Goal: Information Seeking & Learning: Check status

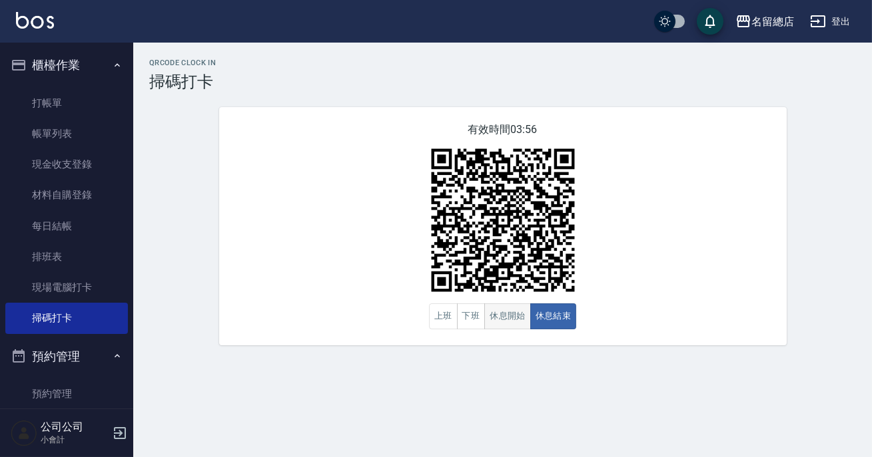
click at [513, 318] on button "休息開始" at bounding box center [507, 317] width 47 height 26
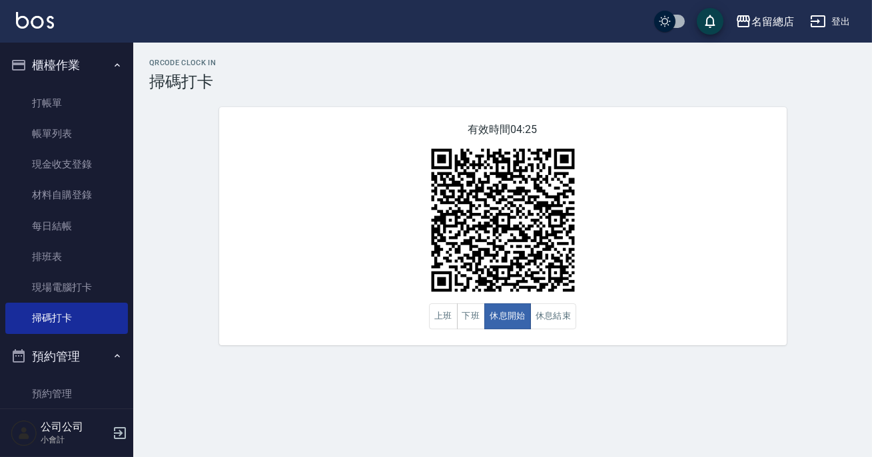
drag, startPoint x: 655, startPoint y: 196, endPoint x: 644, endPoint y: 208, distance: 16.5
click at [647, 204] on div "有效時間 04:25 上班 下班 休息開始 休息結束" at bounding box center [502, 226] width 567 height 238
click at [547, 317] on button "休息結束" at bounding box center [553, 317] width 47 height 26
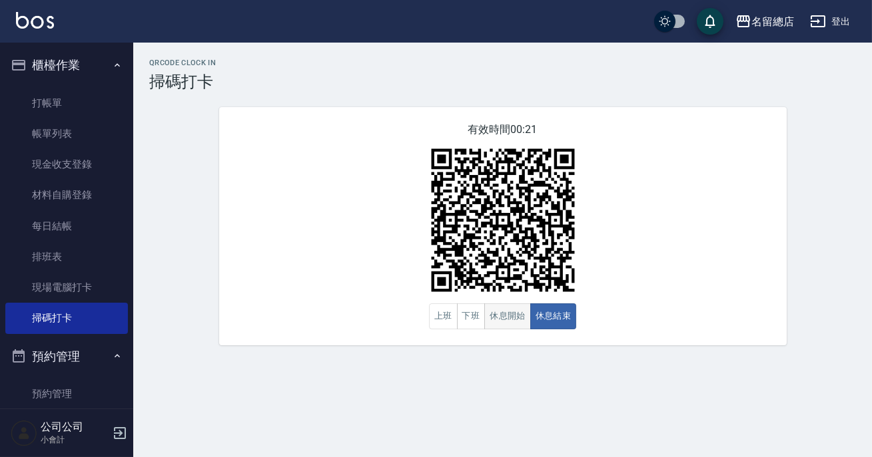
click at [519, 310] on button "休息開始" at bounding box center [507, 317] width 47 height 26
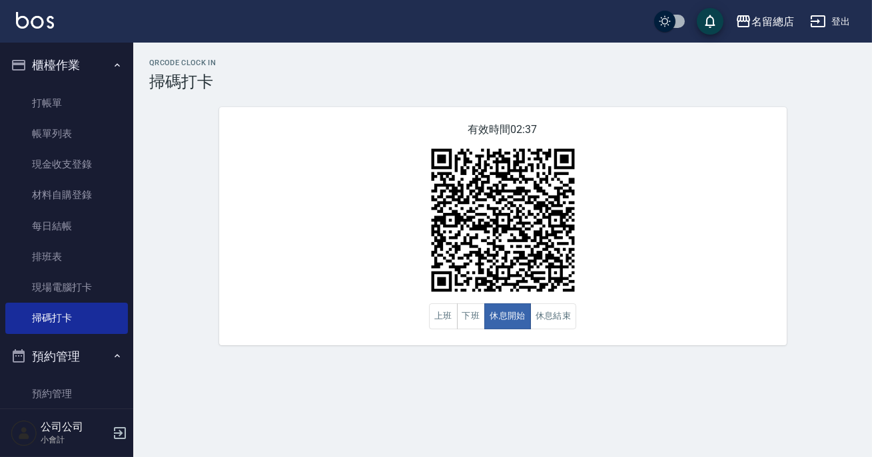
click at [507, 299] on img at bounding box center [502, 220] width 166 height 166
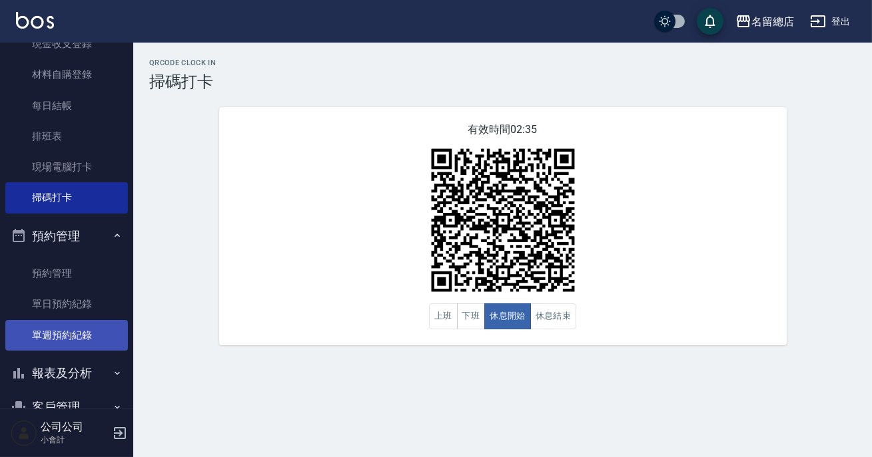
scroll to position [262, 0]
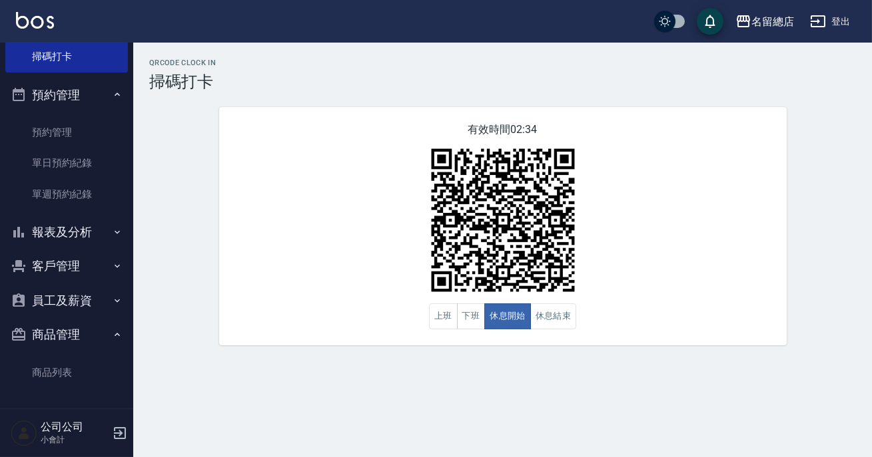
click at [99, 237] on button "報表及分析" at bounding box center [66, 232] width 123 height 35
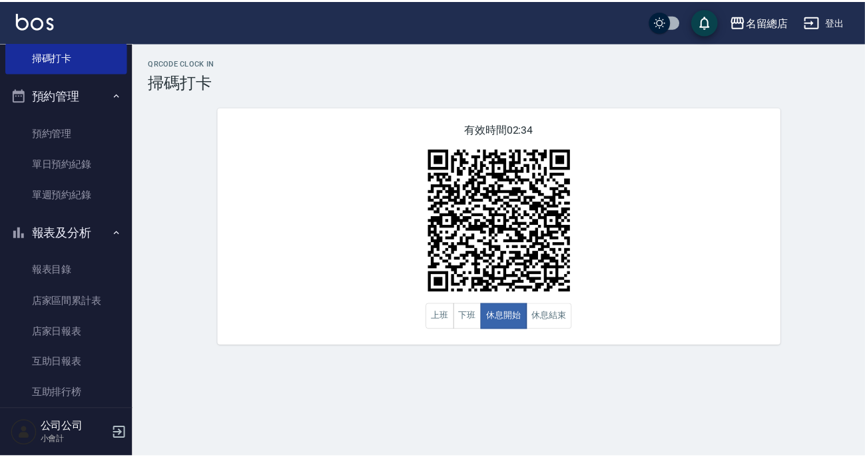
scroll to position [383, 0]
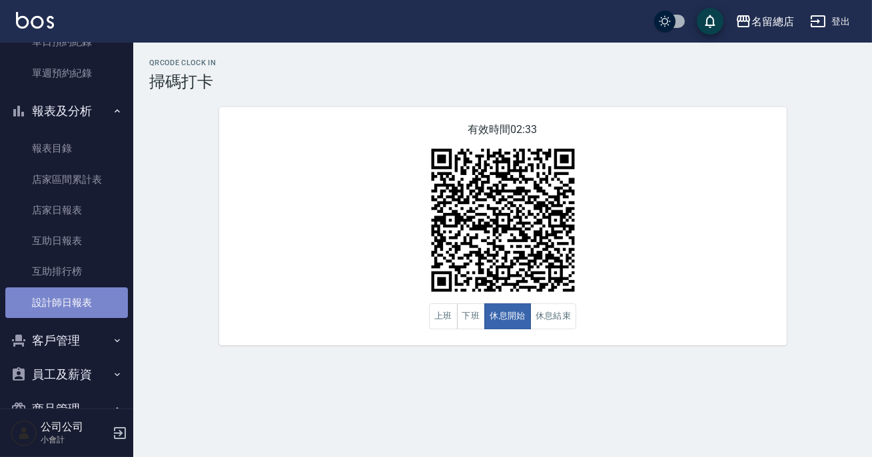
click at [81, 316] on link "設計師日報表" at bounding box center [66, 303] width 123 height 31
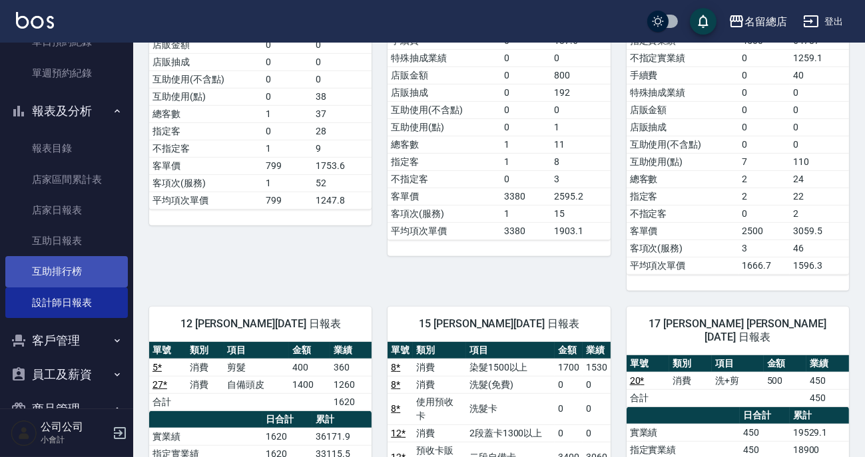
scroll to position [80, 0]
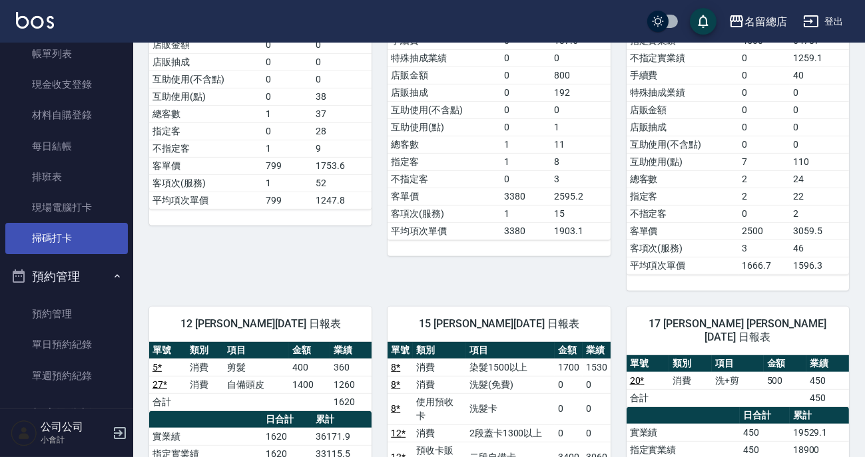
click at [58, 240] on link "掃碼打卡" at bounding box center [66, 238] width 123 height 31
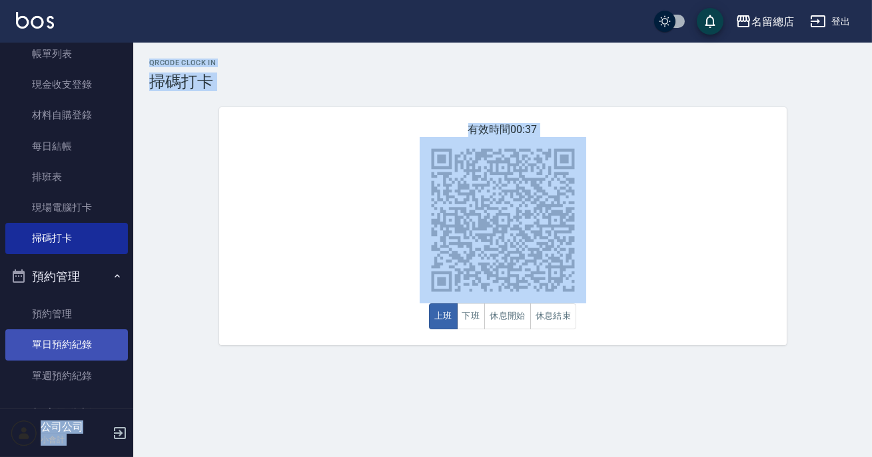
drag, startPoint x: 812, startPoint y: 159, endPoint x: 91, endPoint y: 354, distance: 746.9
click at [0, 358] on div "名留總店 登出 櫃檯作業 打帳單 帳單列表 現金收支登錄 材料自購登錄 每日結帳 排班表 現場電腦打卡 掃碼打卡 預約管理 預約管理 單日預約紀錄 單週預約紀…" at bounding box center [436, 228] width 872 height 457
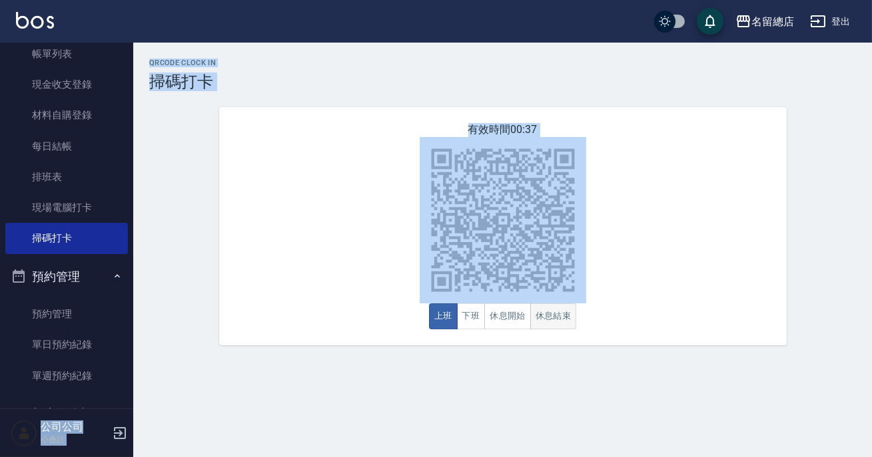
click at [551, 312] on button "休息結束" at bounding box center [553, 317] width 47 height 26
click at [725, 332] on div "有效時間 00:10 上班 下班 休息開始 休息結束" at bounding box center [502, 226] width 567 height 238
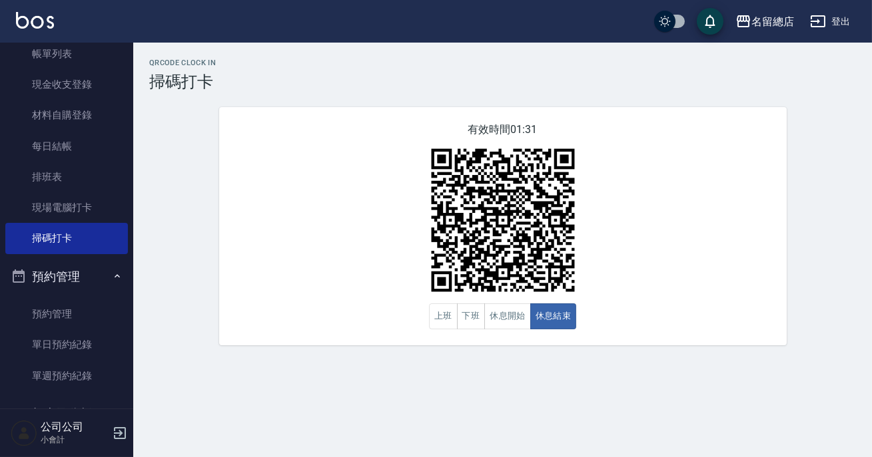
drag, startPoint x: 593, startPoint y: 310, endPoint x: 142, endPoint y: 0, distance: 547.4
click at [142, 0] on div "名留總店 登出 櫃檯作業 打帳單 帳單列表 現金收支登錄 材料自購登錄 每日結帳 排班表 現場電腦打卡 掃碼打卡 預約管理 預約管理 單日預約紀錄 單週預約紀…" at bounding box center [436, 228] width 872 height 457
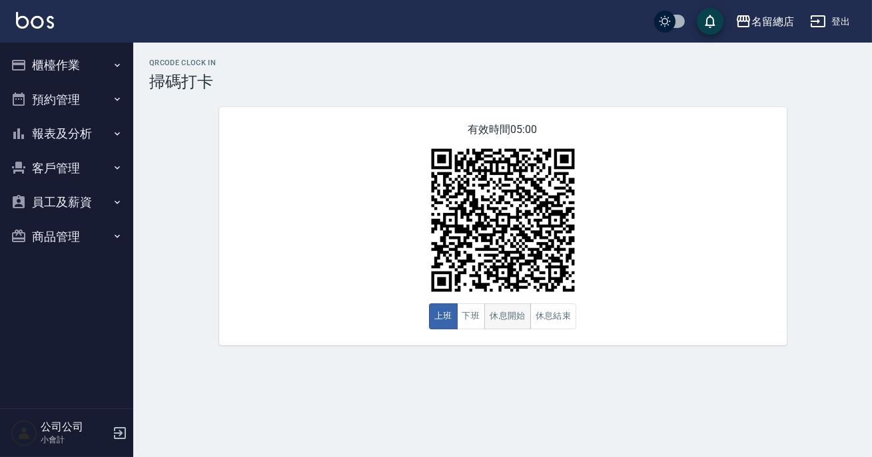
click at [527, 319] on button "休息開始" at bounding box center [507, 317] width 47 height 26
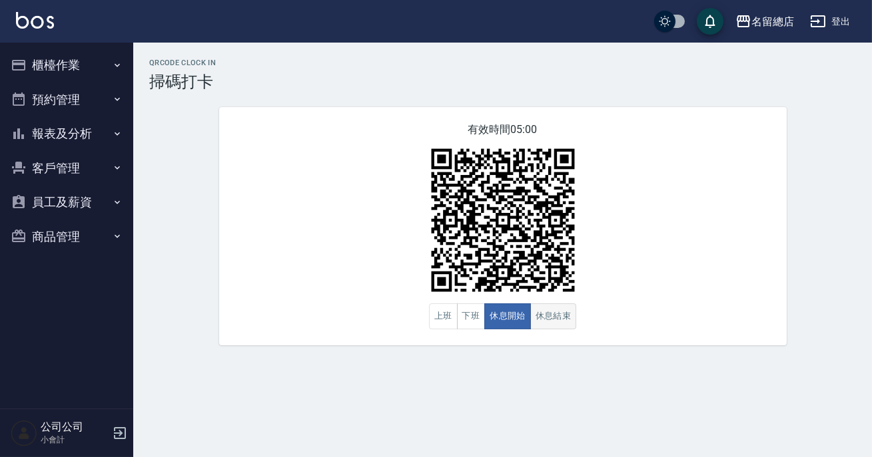
click at [539, 321] on button "休息結束" at bounding box center [553, 317] width 47 height 26
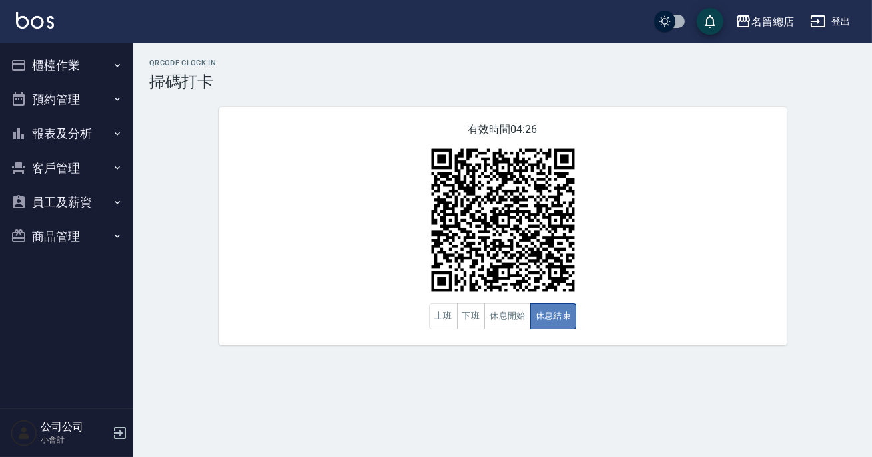
click at [539, 322] on button "休息結束" at bounding box center [553, 317] width 47 height 26
click at [509, 319] on button "休息開始" at bounding box center [507, 317] width 47 height 26
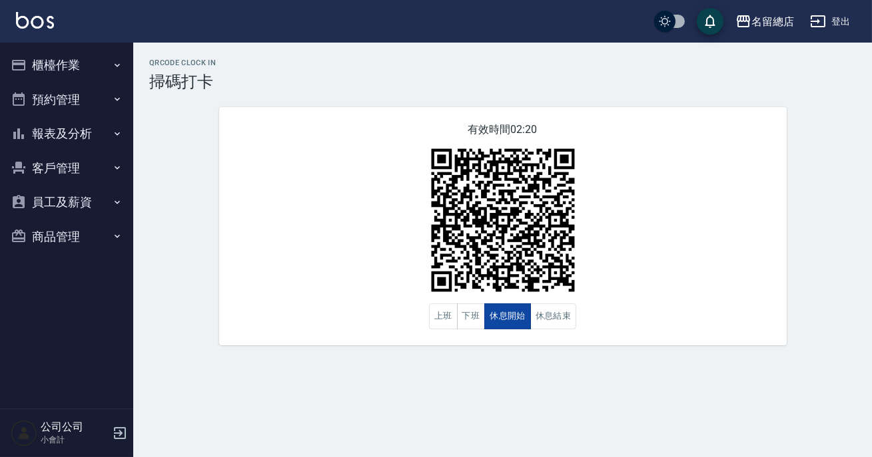
click at [509, 319] on button "休息開始" at bounding box center [507, 317] width 47 height 26
click at [539, 318] on button "休息結束" at bounding box center [553, 317] width 47 height 26
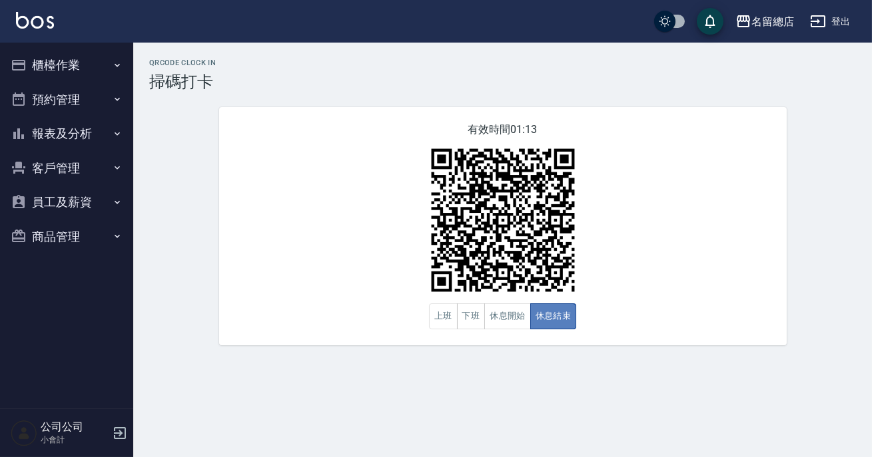
click at [539, 318] on button "休息結束" at bounding box center [553, 317] width 47 height 26
click at [73, 162] on button "客戶管理" at bounding box center [66, 168] width 123 height 35
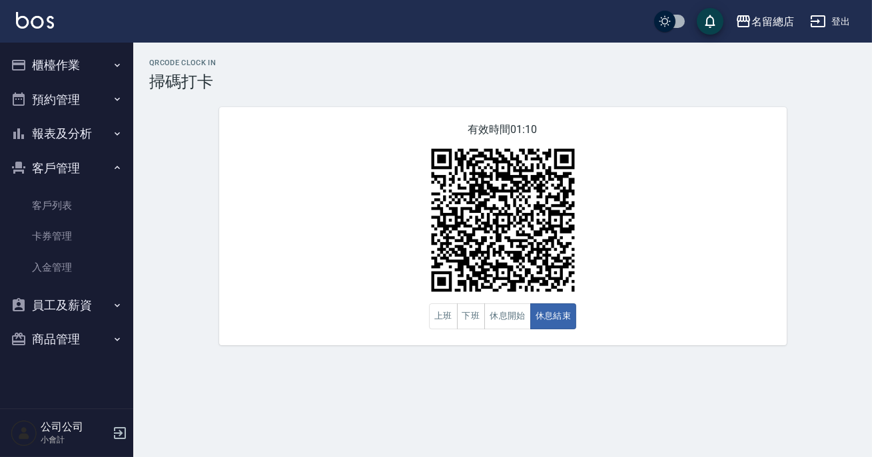
click at [79, 125] on button "報表及分析" at bounding box center [66, 134] width 123 height 35
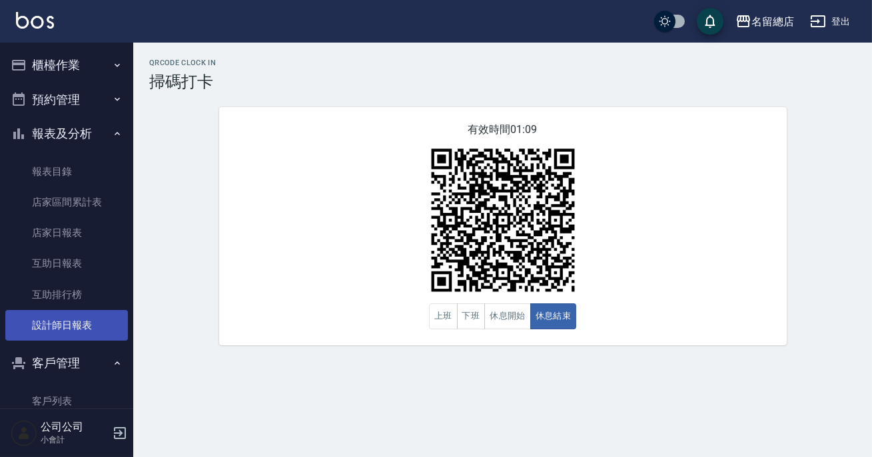
click at [96, 314] on link "設計師日報表" at bounding box center [66, 325] width 123 height 31
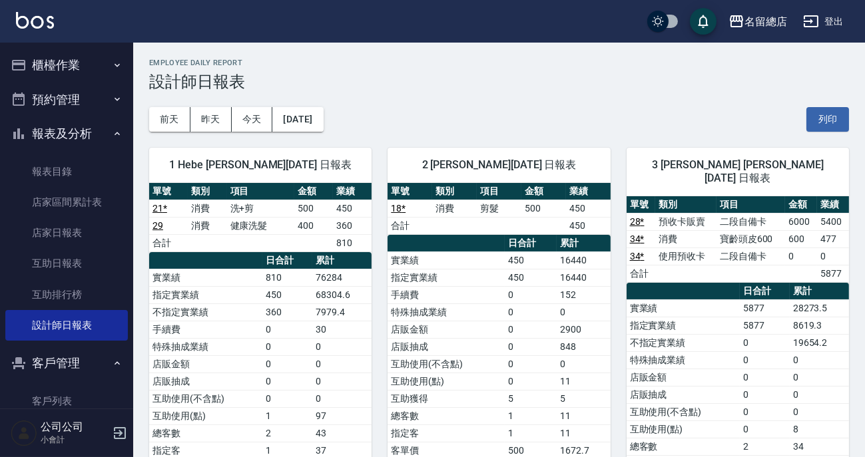
scroll to position [60, 0]
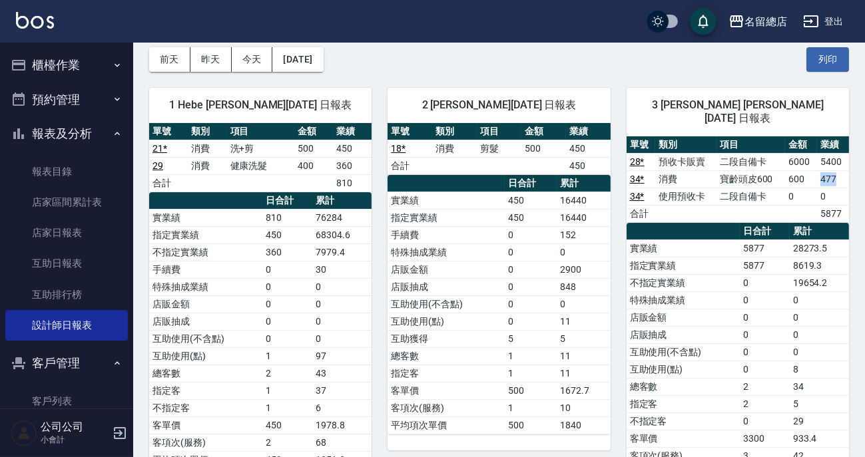
drag, startPoint x: 816, startPoint y: 167, endPoint x: 844, endPoint y: 166, distance: 27.3
click at [844, 170] on tr "34 * 消費 寶齡頭皮600 600 477" at bounding box center [738, 178] width 222 height 17
click at [844, 170] on td "477" at bounding box center [833, 178] width 32 height 17
drag, startPoint x: 780, startPoint y: 163, endPoint x: 833, endPoint y: 166, distance: 52.7
click at [833, 170] on tr "34 * 消費 寶齡頭皮600 600 477" at bounding box center [738, 178] width 222 height 17
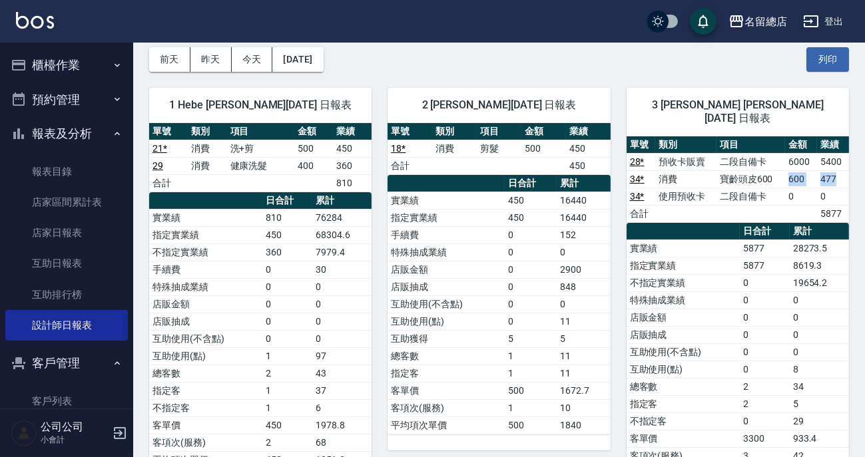
click at [838, 170] on td "477" at bounding box center [833, 178] width 32 height 17
drag, startPoint x: 814, startPoint y: 166, endPoint x: 839, endPoint y: 166, distance: 24.6
click at [839, 170] on tr "34 * 消費 寶齡頭皮600 600 477" at bounding box center [738, 178] width 222 height 17
click at [844, 170] on td "477" at bounding box center [833, 178] width 32 height 17
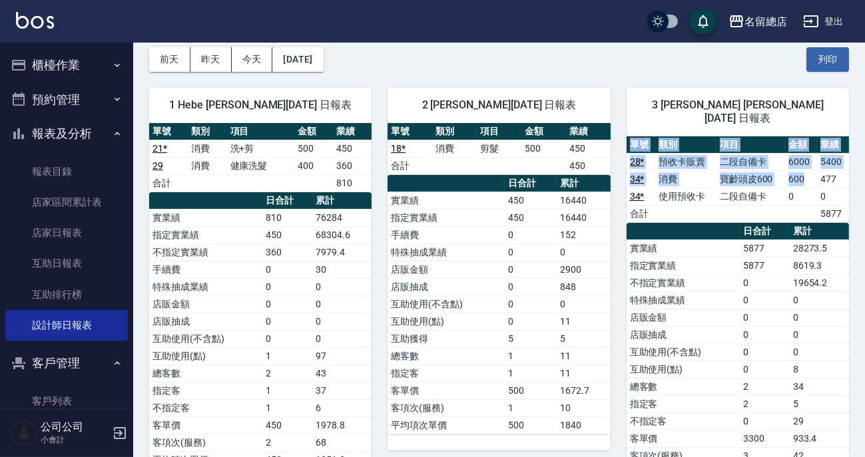
drag, startPoint x: 805, startPoint y: 166, endPoint x: 852, endPoint y: 156, distance: 47.7
click at [846, 170] on td "477" at bounding box center [833, 178] width 32 height 17
drag, startPoint x: 791, startPoint y: 164, endPoint x: 850, endPoint y: 166, distance: 58.6
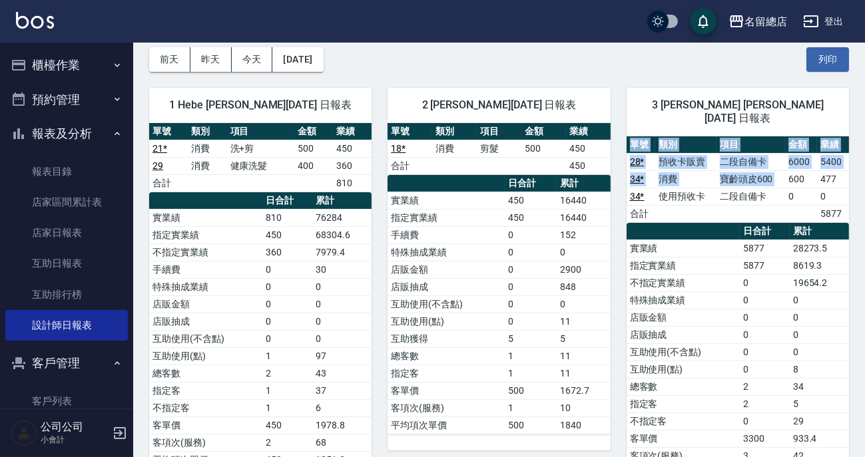
click at [846, 188] on td "0" at bounding box center [833, 196] width 32 height 17
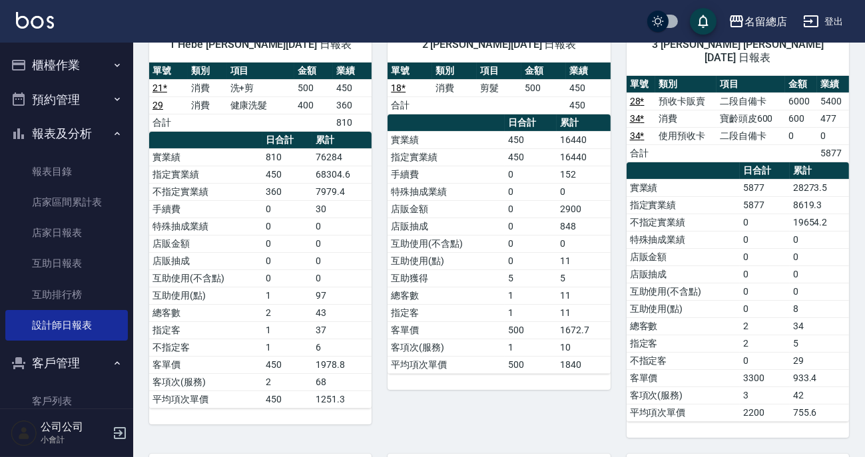
scroll to position [181, 0]
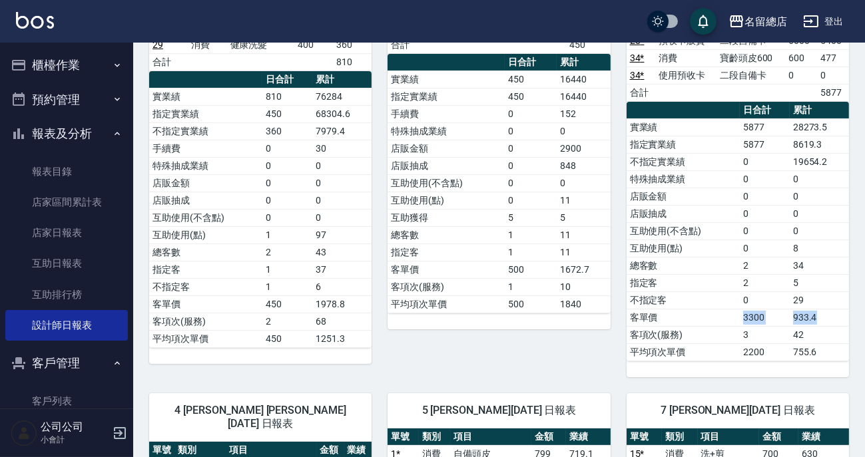
drag, startPoint x: 726, startPoint y: 306, endPoint x: 826, endPoint y: 298, distance: 100.9
click at [826, 309] on tr "客單價 3300 933.4" at bounding box center [738, 317] width 222 height 17
click at [824, 292] on td "29" at bounding box center [819, 300] width 59 height 17
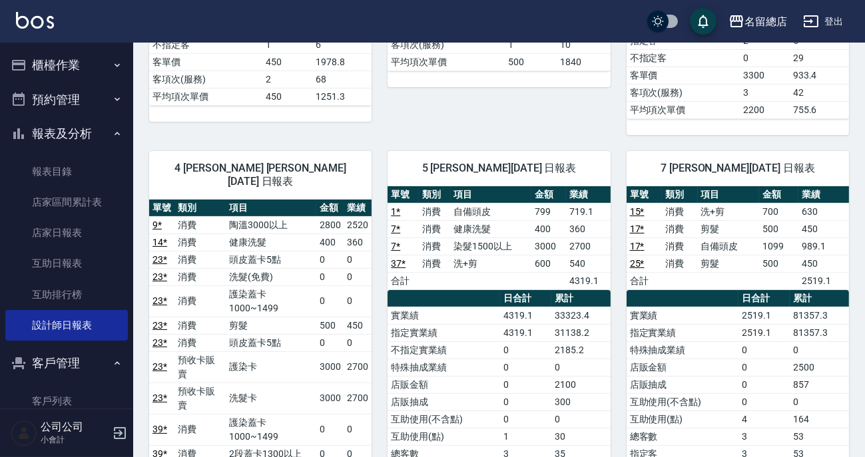
scroll to position [484, 0]
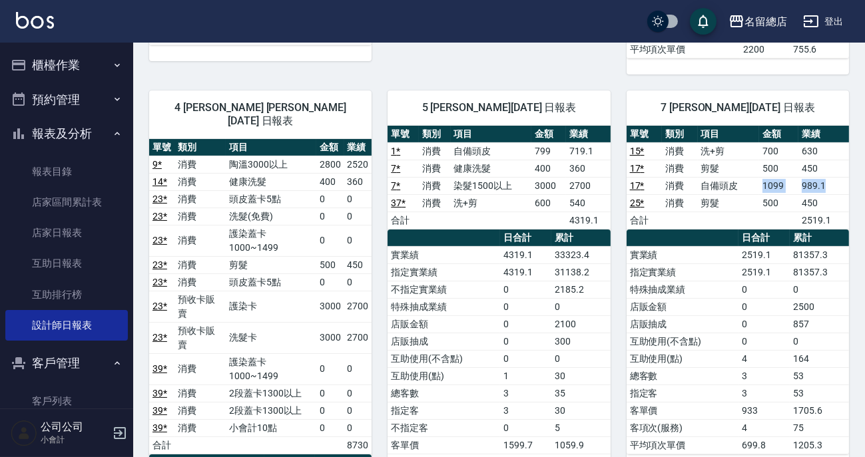
drag, startPoint x: 764, startPoint y: 168, endPoint x: 824, endPoint y: 164, distance: 60.7
click at [824, 177] on tr "17 * 消費 自備頭皮 1099 989.1" at bounding box center [738, 185] width 222 height 17
click at [835, 177] on td "989.1" at bounding box center [823, 185] width 51 height 17
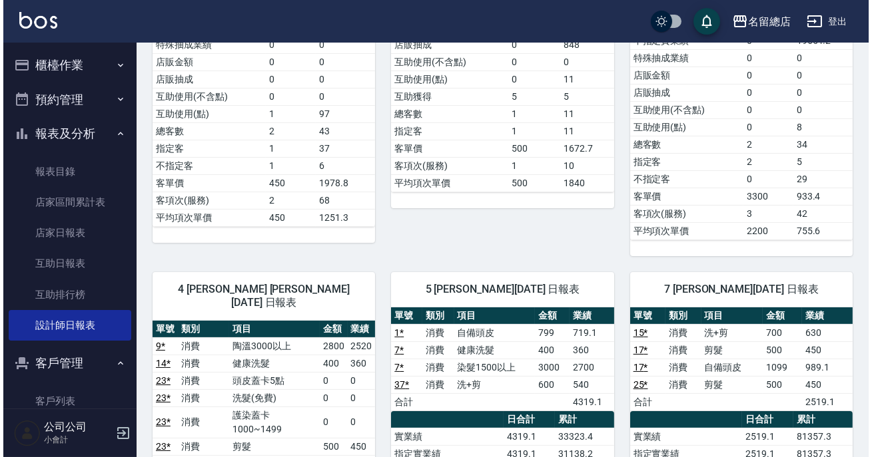
scroll to position [0, 0]
